Goal: Navigation & Orientation: Understand site structure

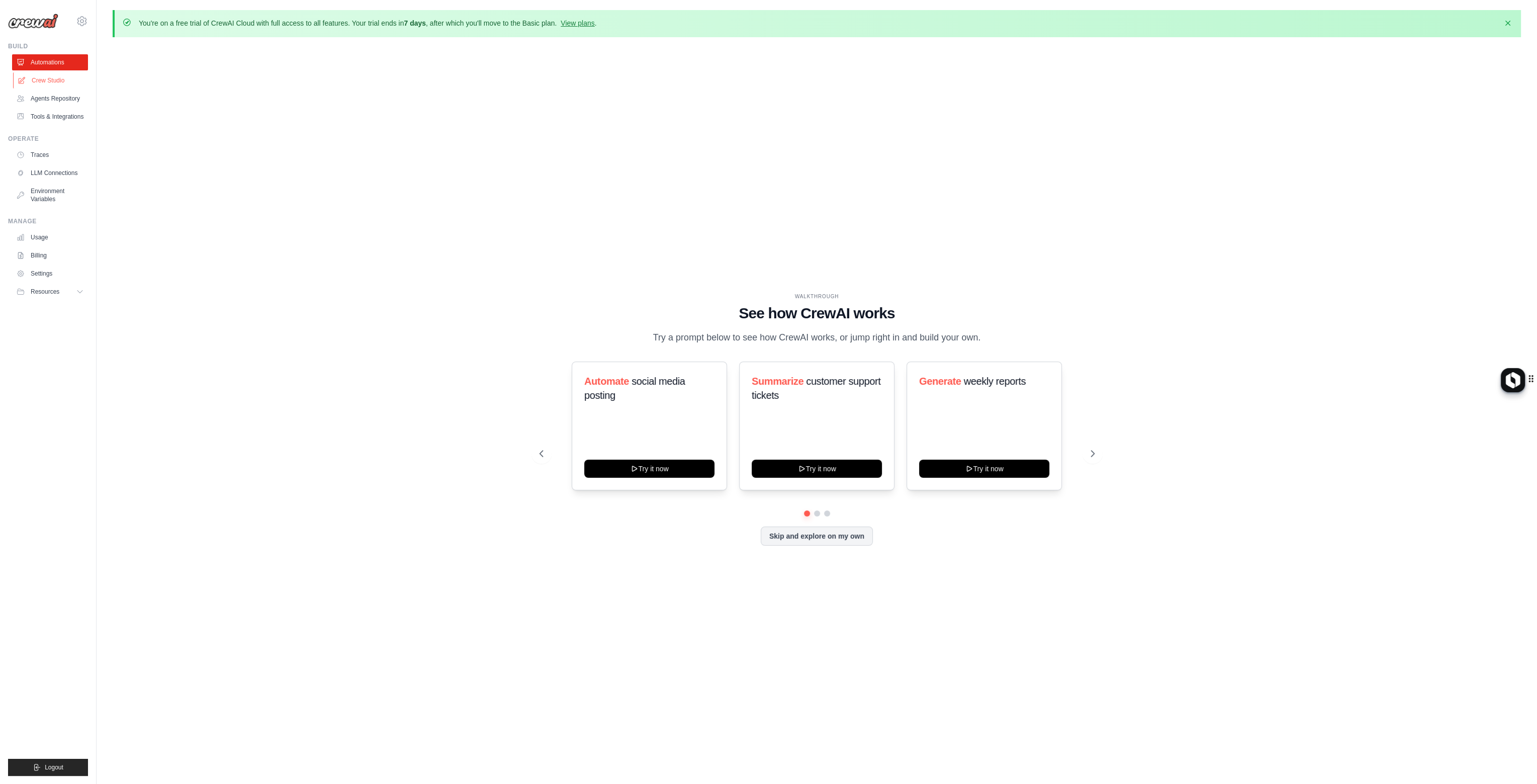
click at [42, 80] on link "Crew Studio" at bounding box center [50, 80] width 76 height 16
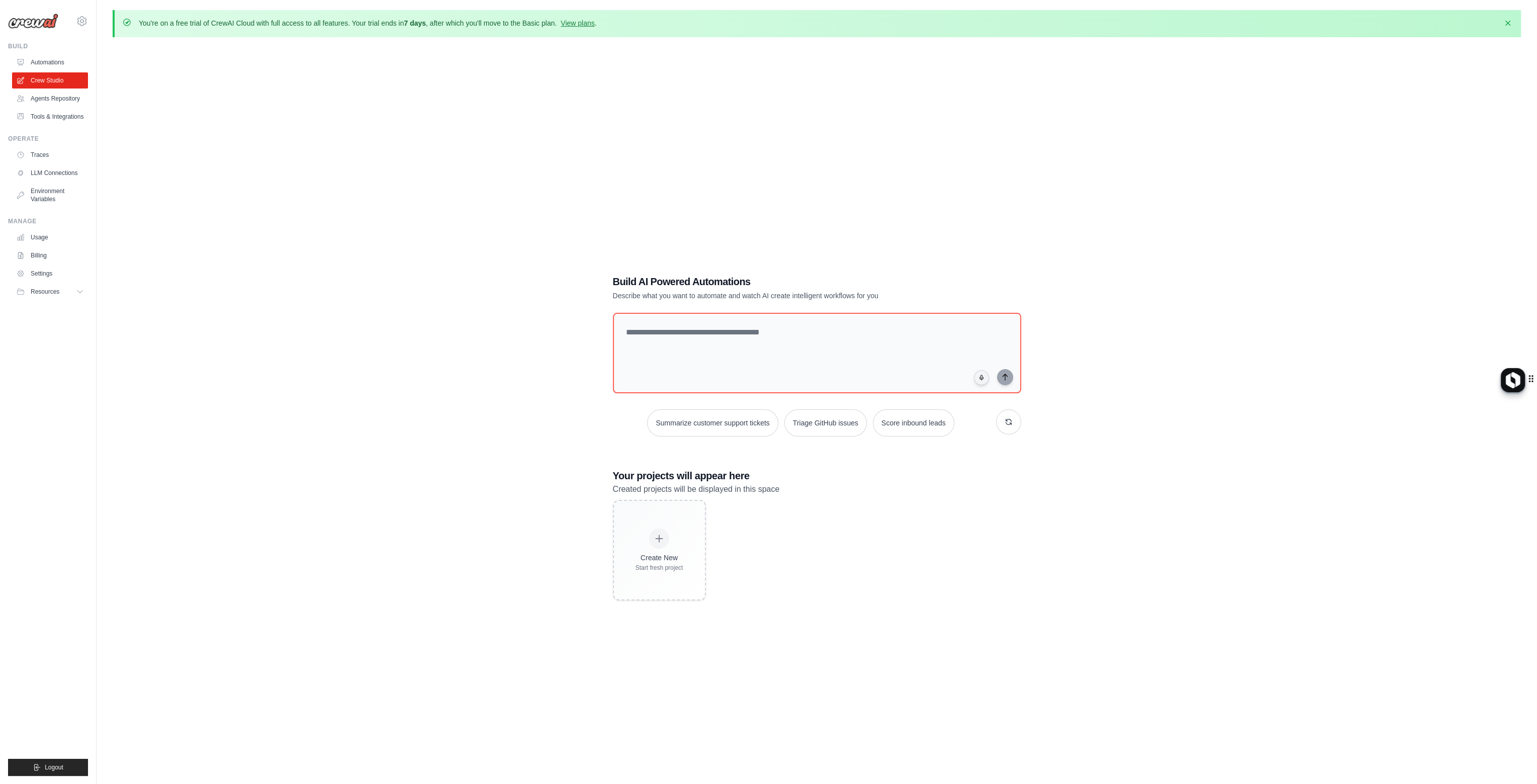
click at [53, 98] on link "Agents Repository" at bounding box center [49, 98] width 76 height 16
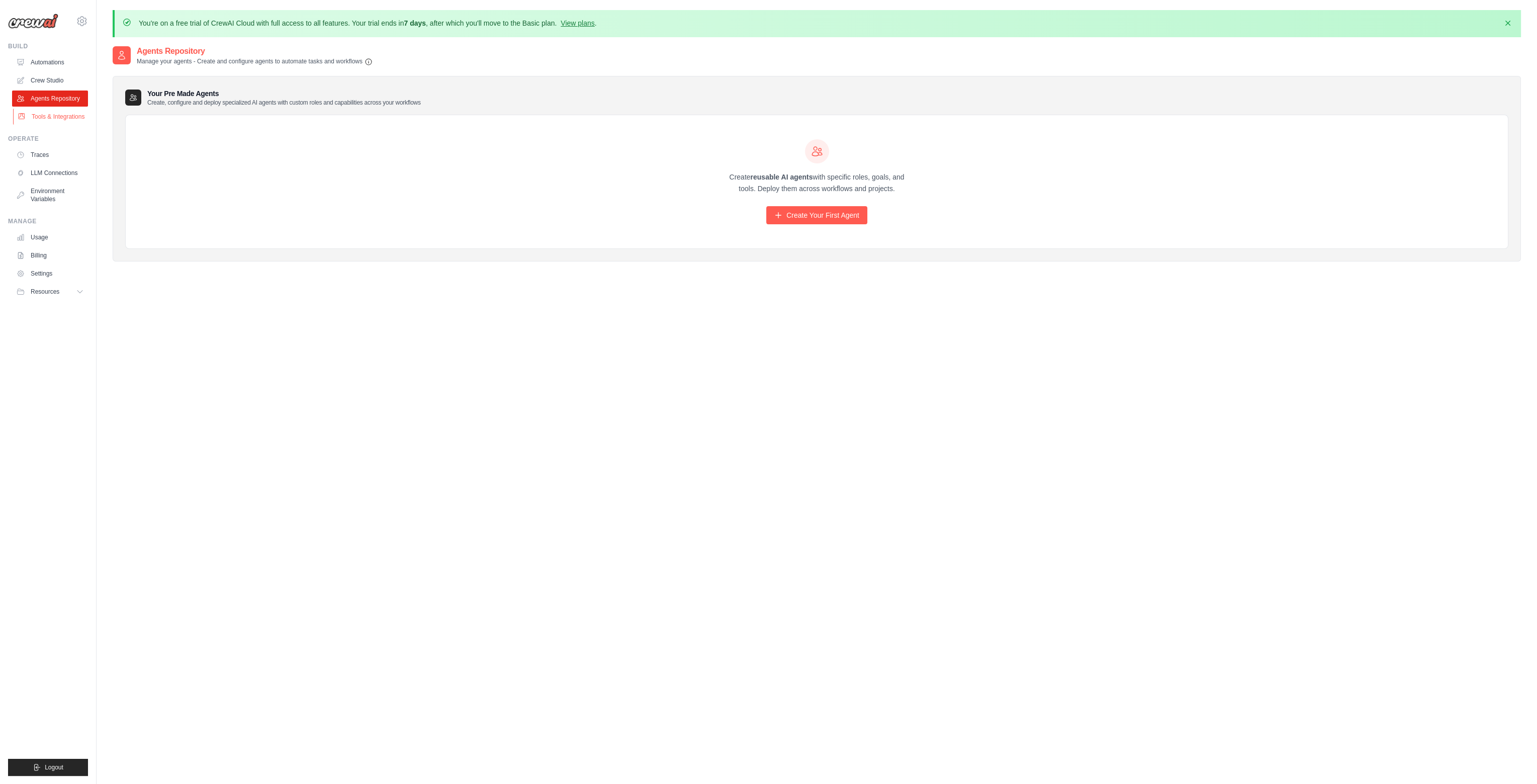
click at [44, 119] on link "Tools & Integrations" at bounding box center [50, 116] width 76 height 16
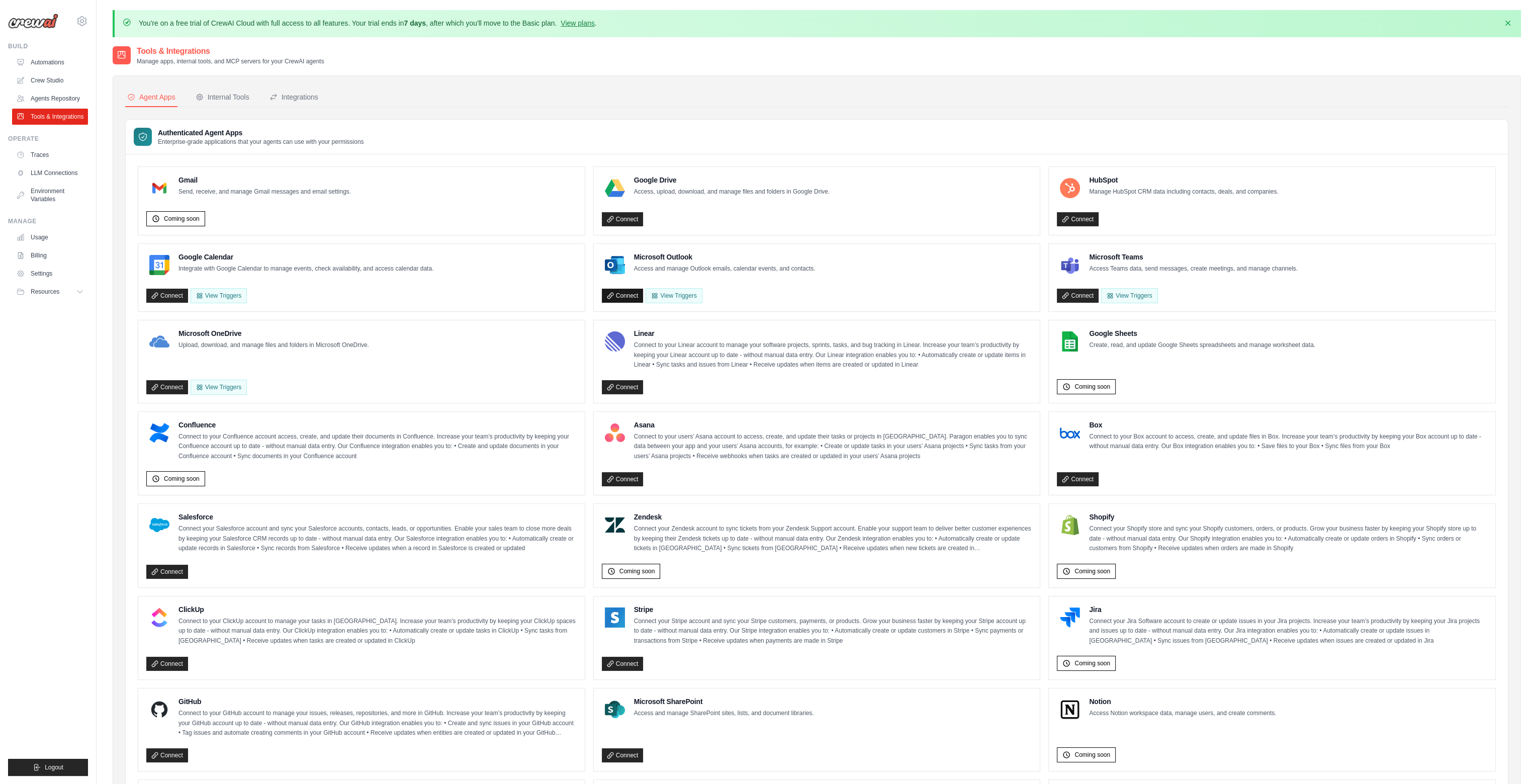
click at [627, 293] on link "Connect" at bounding box center [622, 295] width 42 height 14
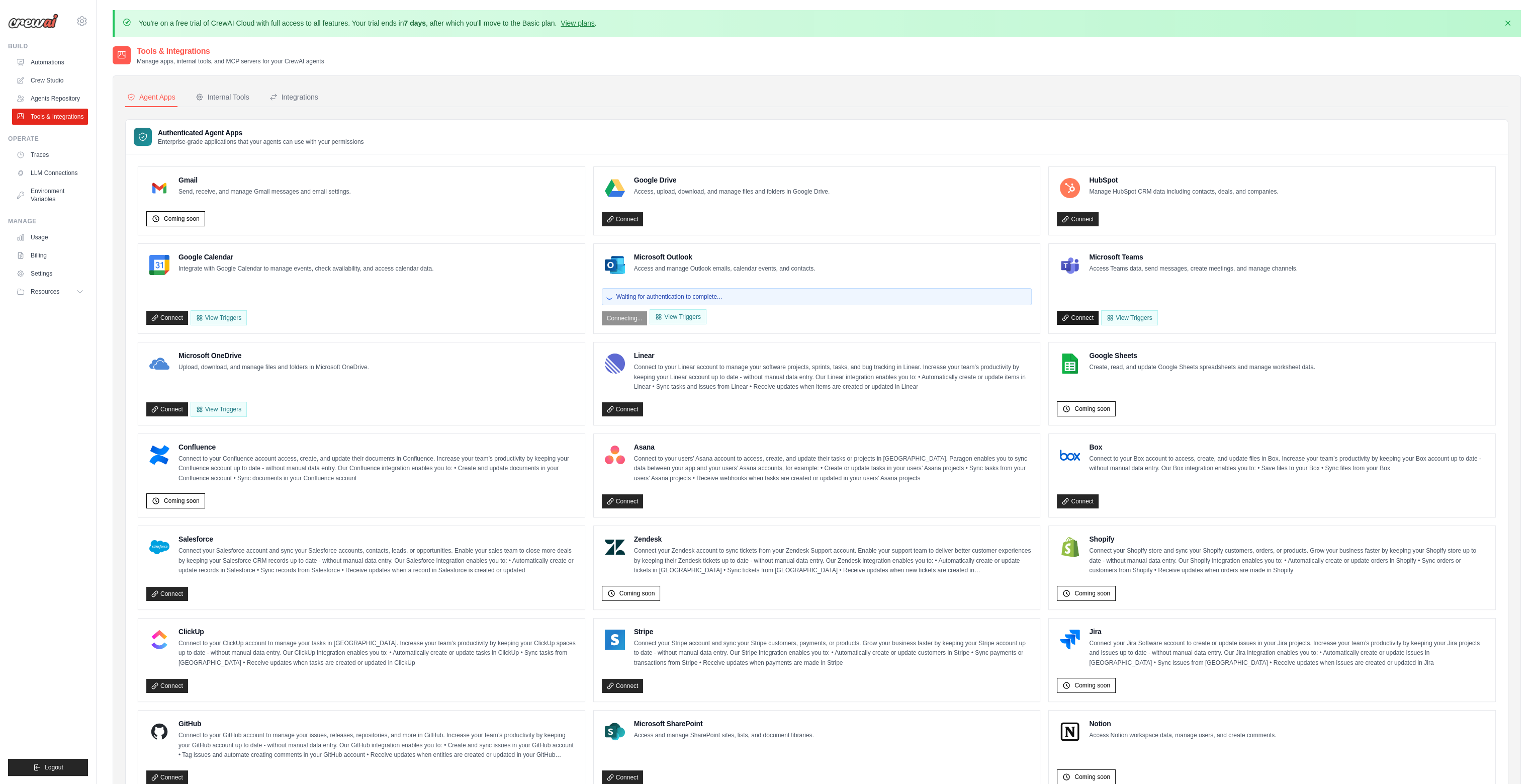
click at [1086, 316] on link "Connect" at bounding box center [1077, 317] width 42 height 14
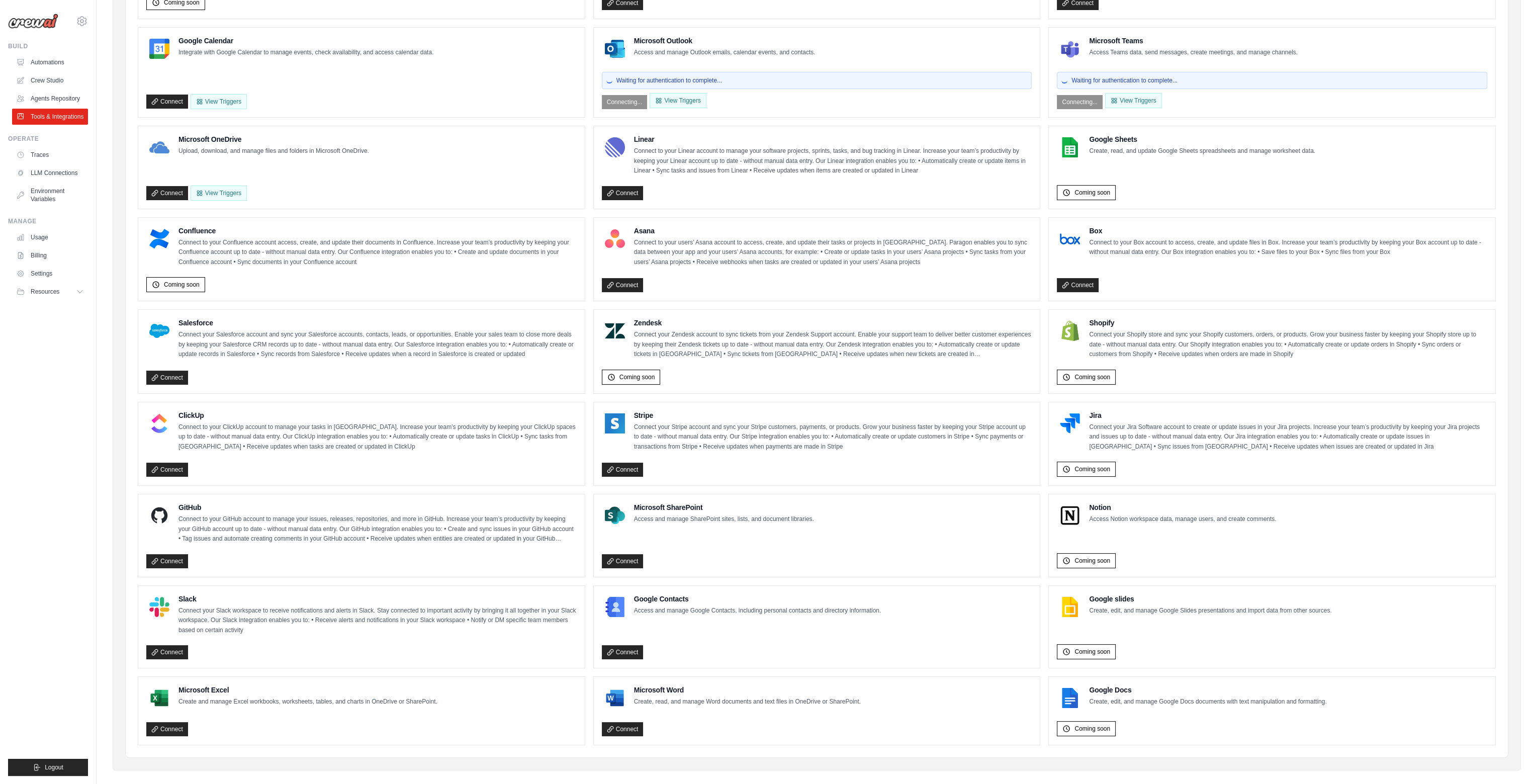
scroll to position [224, 0]
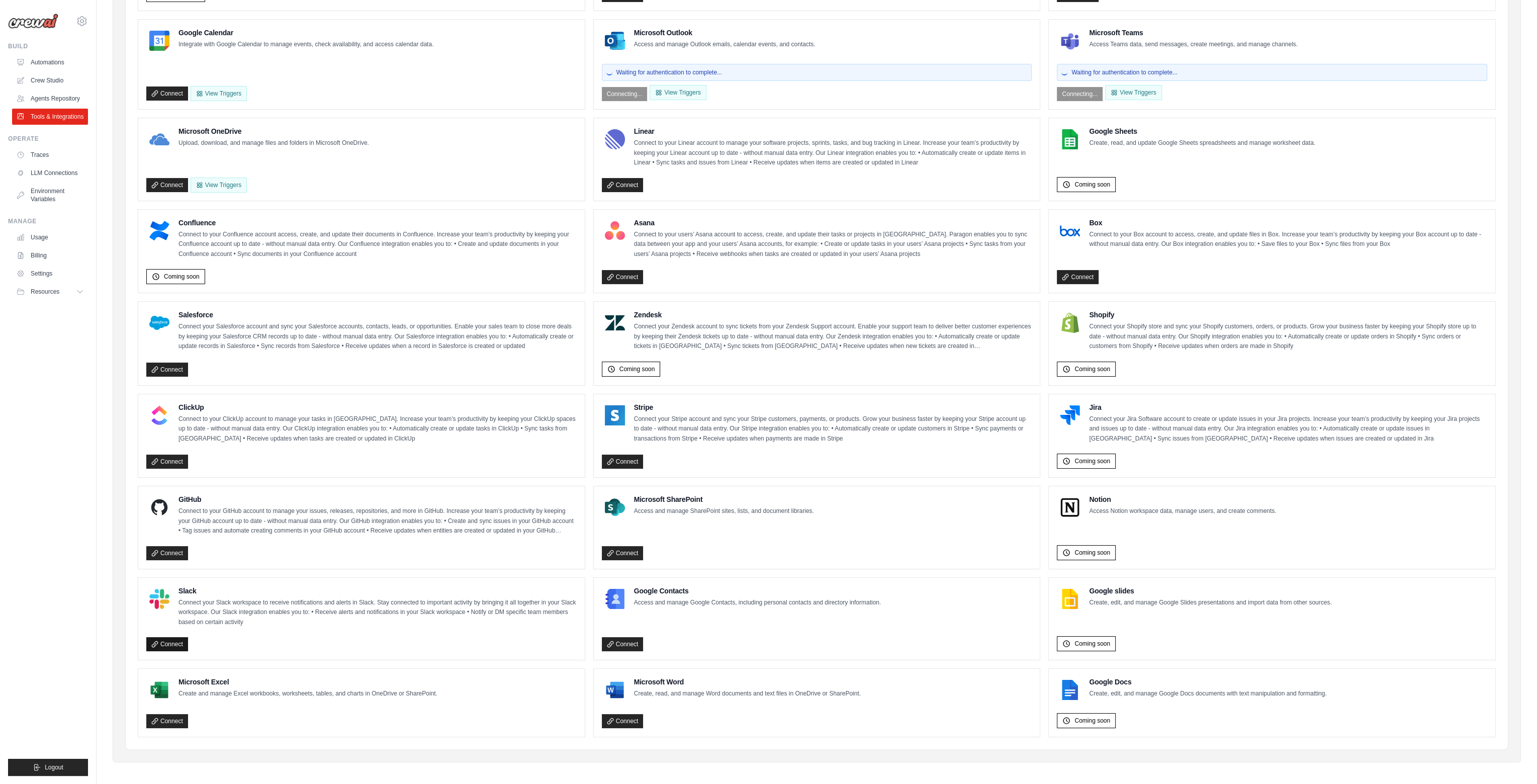
click at [169, 639] on link "Connect" at bounding box center [167, 643] width 42 height 14
click at [42, 158] on link "Traces" at bounding box center [50, 154] width 76 height 16
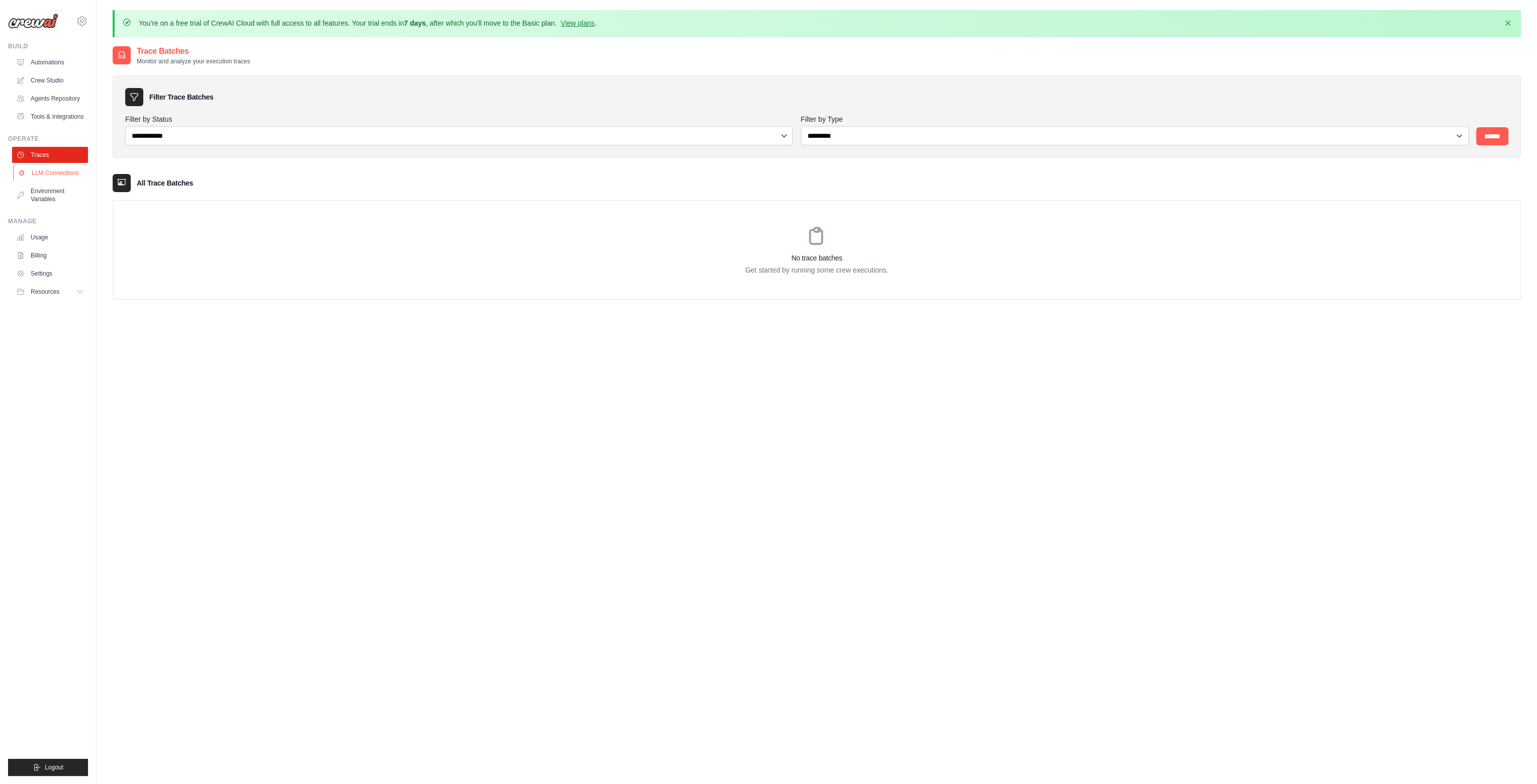
click at [52, 174] on link "LLM Connections" at bounding box center [50, 172] width 76 height 16
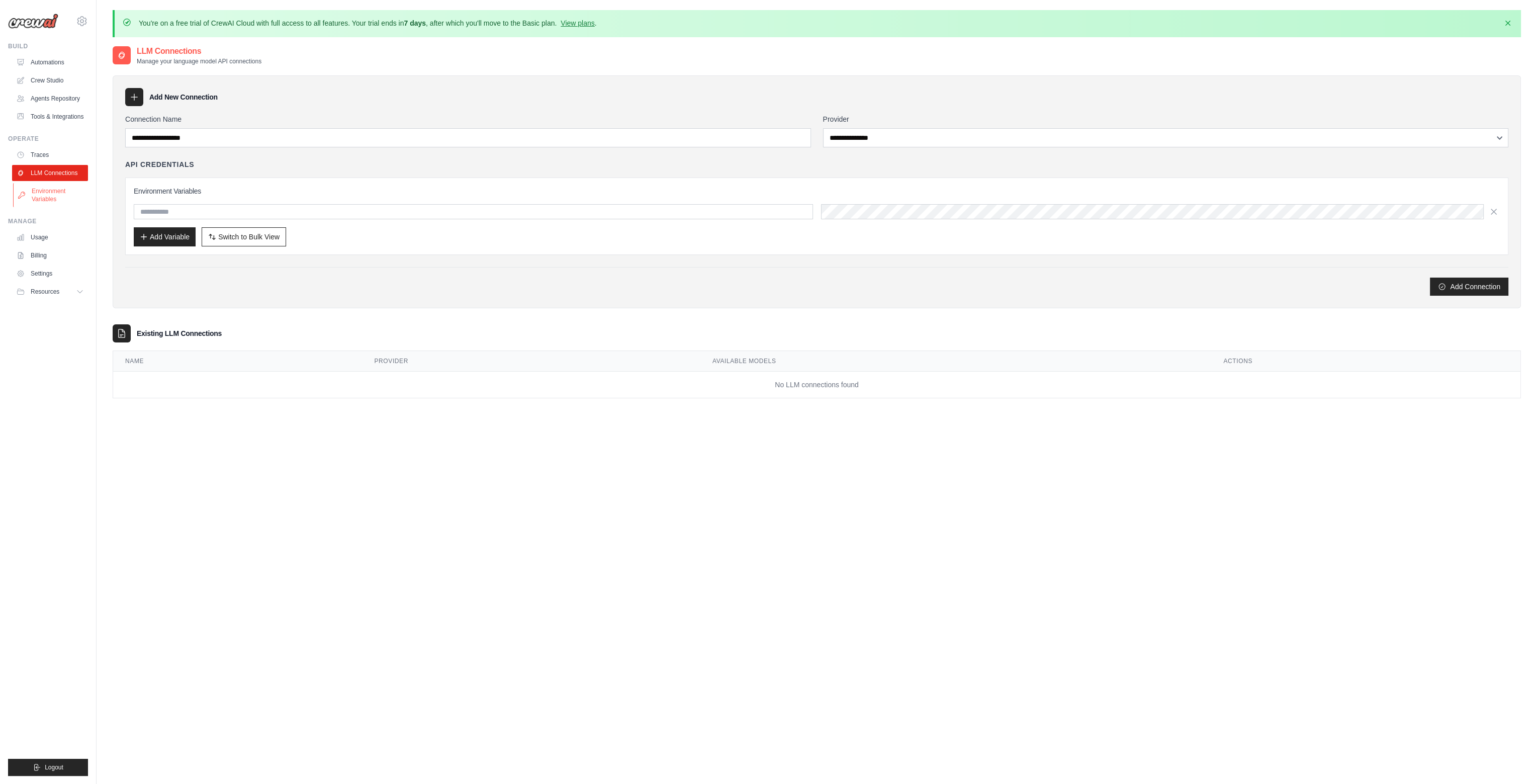
click at [48, 193] on link "Environment Variables" at bounding box center [50, 195] width 76 height 24
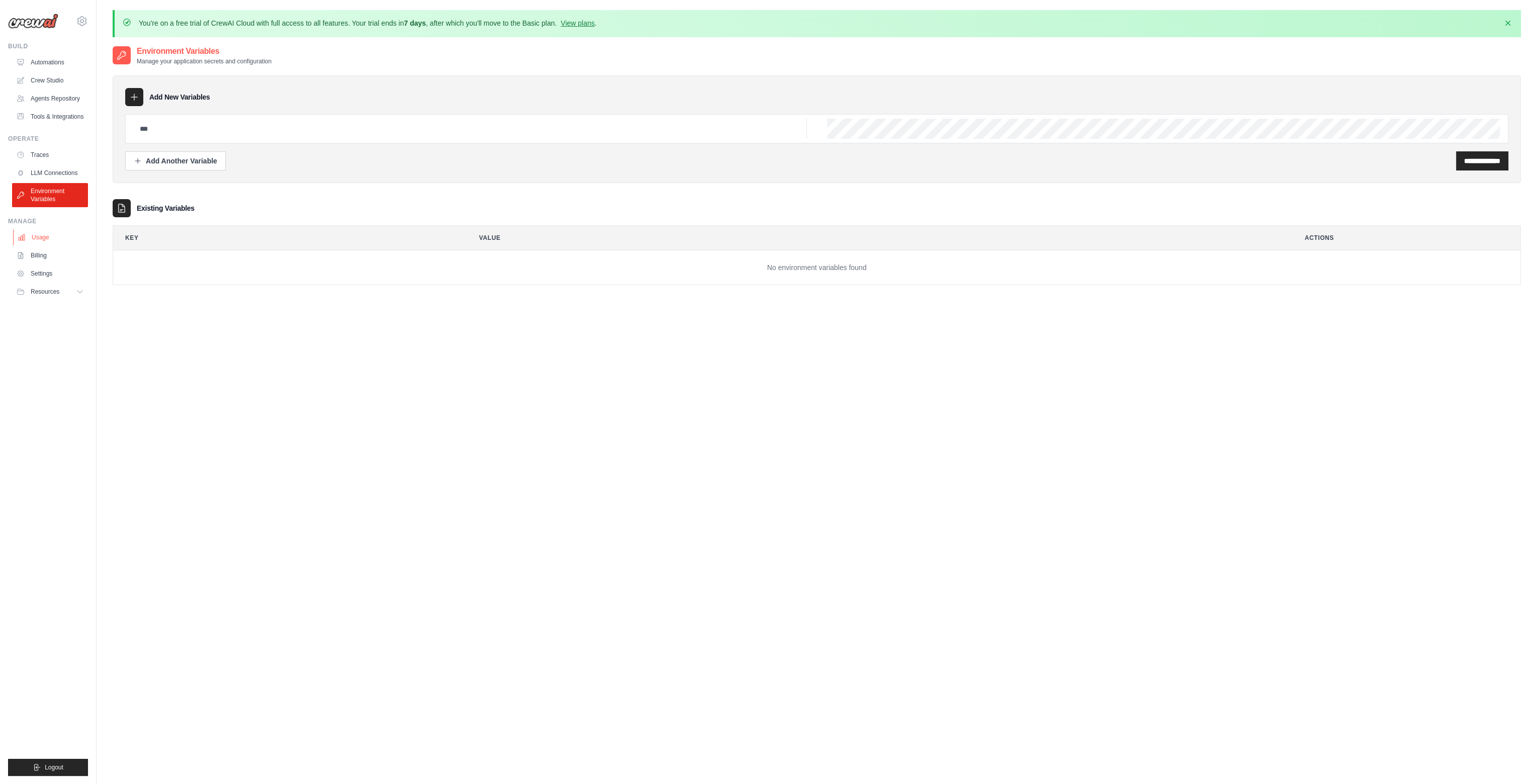
click at [34, 239] on link "Usage" at bounding box center [50, 237] width 76 height 16
click at [40, 257] on link "Billing" at bounding box center [50, 254] width 76 height 16
click at [42, 277] on link "Settings" at bounding box center [50, 273] width 76 height 16
